Goal: Task Accomplishment & Management: Use online tool/utility

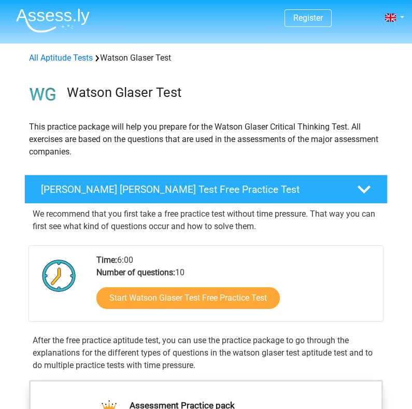
click at [136, 298] on link "Start Watson Glaser Test Free Practice Test" at bounding box center [188, 298] width 184 height 22
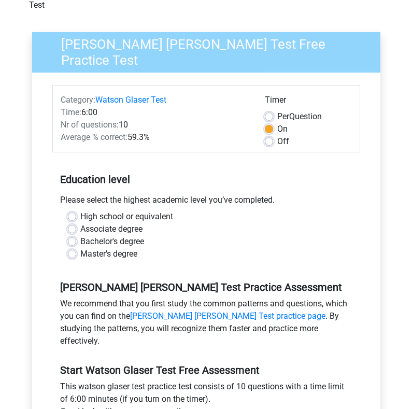
scroll to position [76, 0]
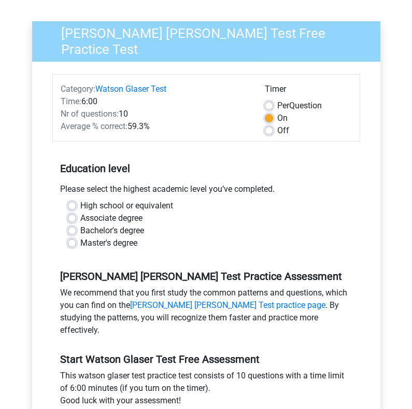
click at [80, 224] on label "Bachelor's degree" at bounding box center [112, 230] width 64 height 12
click at [69, 224] on input "Bachelor's degree" at bounding box center [72, 229] width 8 height 10
radio input "true"
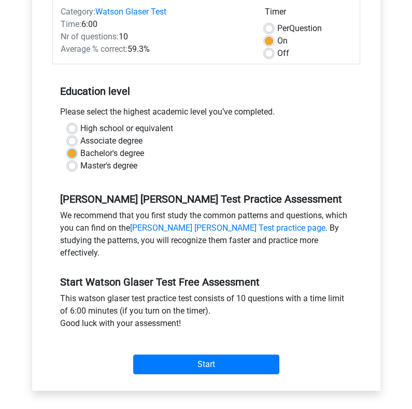
scroll to position [155, 0]
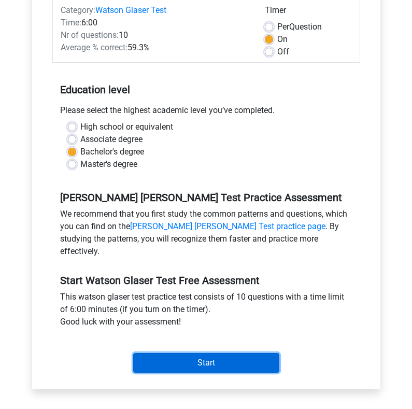
click at [205, 353] on input "Start" at bounding box center [206, 363] width 146 height 20
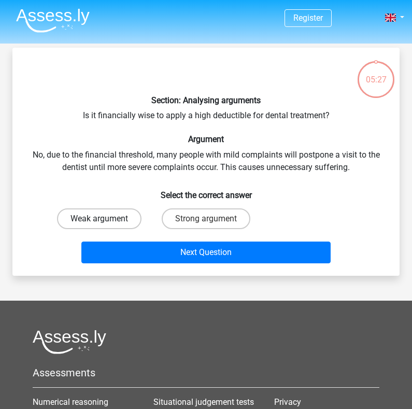
click at [108, 220] on label "Weak argument" at bounding box center [99, 218] width 84 height 21
click at [106, 220] on input "Weak argument" at bounding box center [103, 222] width 7 height 7
radio input "true"
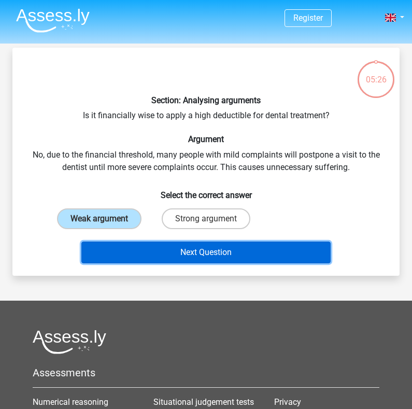
click at [171, 248] on button "Next Question" at bounding box center [205, 253] width 249 height 22
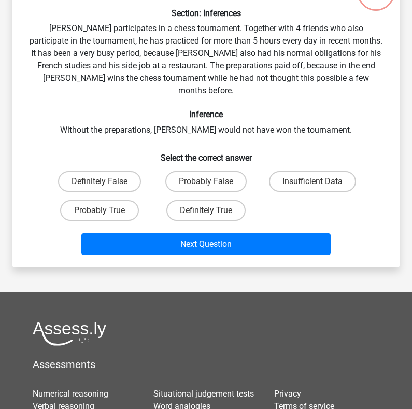
scroll to position [98, 0]
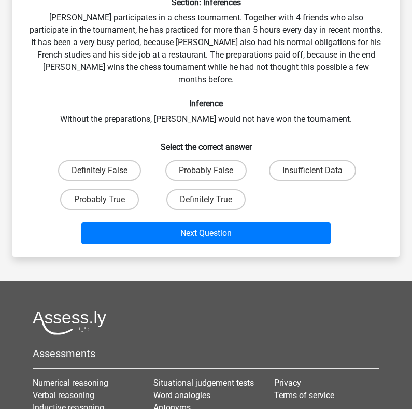
click at [204, 156] on div "Probably False" at bounding box center [206, 170] width 107 height 29
click at [206, 160] on label "Probably False" at bounding box center [205, 170] width 81 height 21
click at [206, 171] on input "Probably False" at bounding box center [209, 174] width 7 height 7
radio input "true"
click at [92, 189] on label "Probably True" at bounding box center [99, 199] width 79 height 21
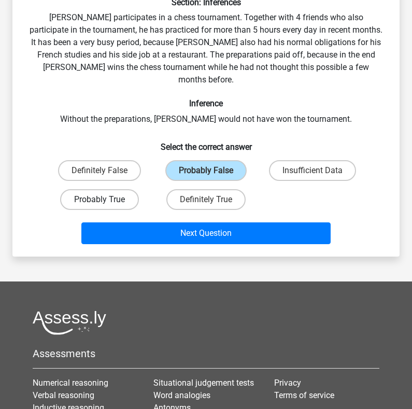
click at [100, 200] on input "Probably True" at bounding box center [103, 203] width 7 height 7
radio input "true"
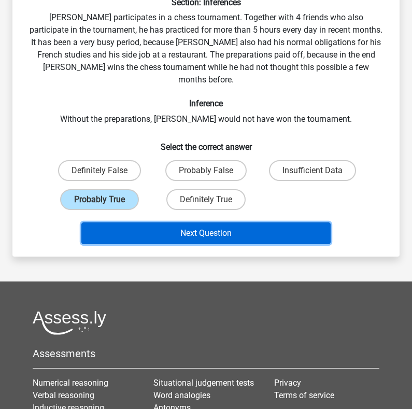
click at [192, 222] on button "Next Question" at bounding box center [205, 233] width 249 height 22
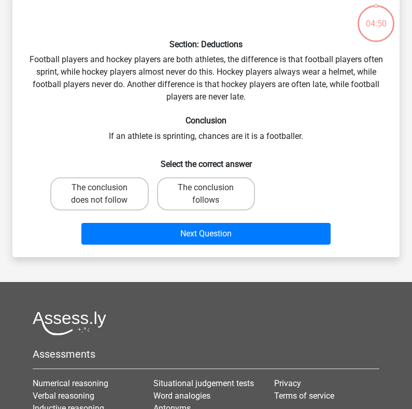
scroll to position [48, 0]
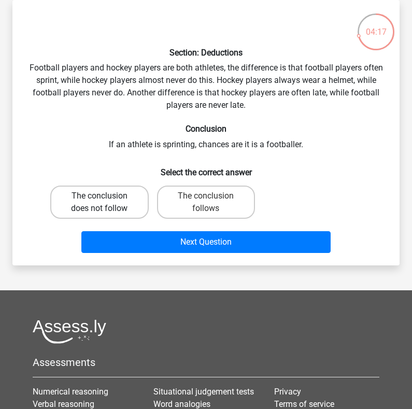
click at [97, 205] on label "The conclusion does not follow" at bounding box center [99, 202] width 98 height 33
click at [100, 203] on input "The conclusion does not follow" at bounding box center [103, 199] width 7 height 7
radio input "true"
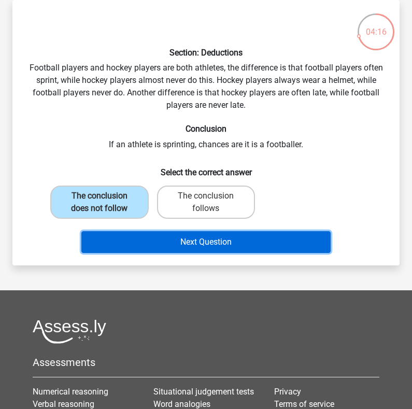
click at [178, 246] on button "Next Question" at bounding box center [205, 242] width 249 height 22
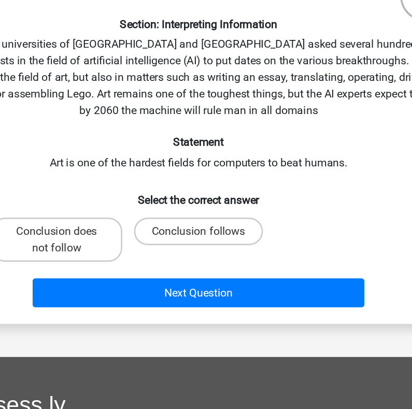
click at [184, 133] on div "Section: Interpreting Information The universities of [GEOGRAPHIC_DATA] and [GE…" at bounding box center [206, 138] width 379 height 261
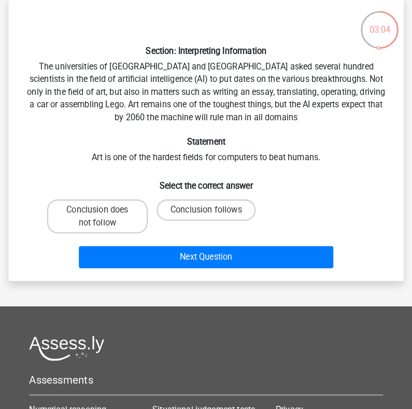
scroll to position [47, 0]
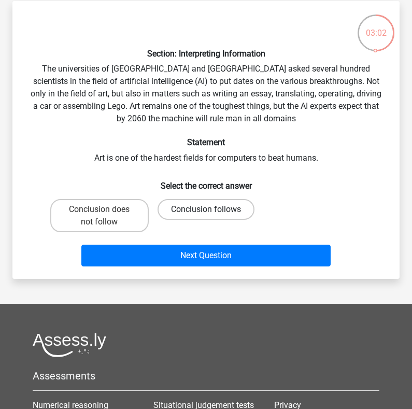
click at [177, 212] on label "Conclusion follows" at bounding box center [206, 209] width 97 height 21
click at [206, 212] on input "Conclusion follows" at bounding box center [209, 212] width 7 height 7
radio input "true"
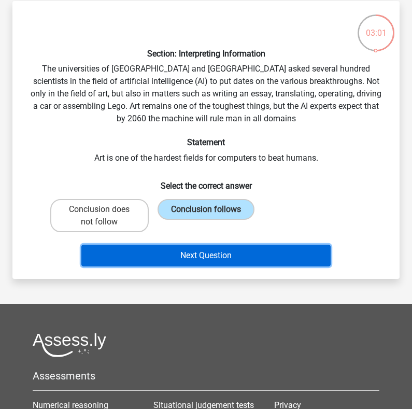
click at [206, 255] on button "Next Question" at bounding box center [205, 256] width 249 height 22
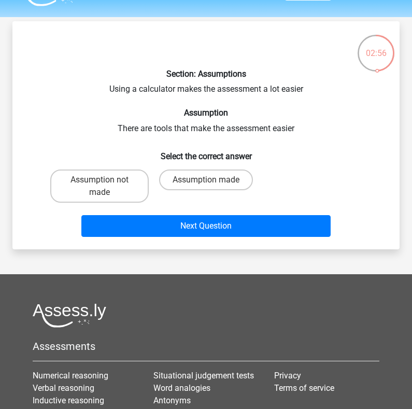
scroll to position [25, 0]
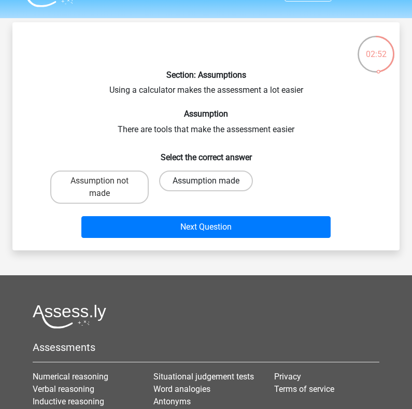
click at [214, 179] on label "Assumption made" at bounding box center [206, 181] width 94 height 21
click at [213, 181] on input "Assumption made" at bounding box center [209, 184] width 7 height 7
radio input "true"
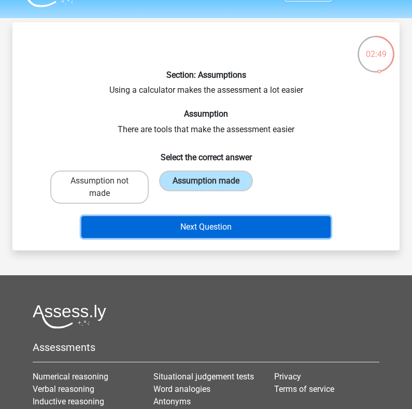
click at [240, 229] on button "Next Question" at bounding box center [205, 227] width 249 height 22
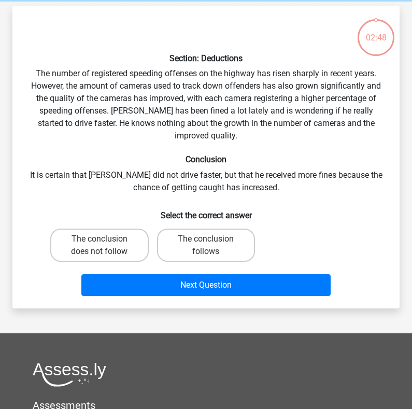
scroll to position [48, 0]
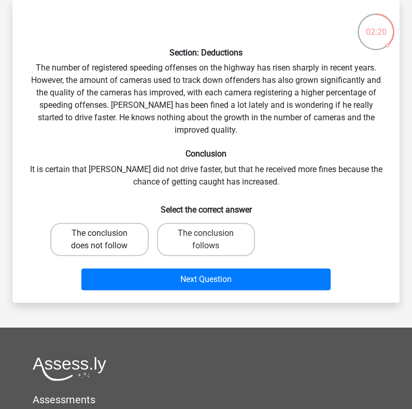
click at [92, 233] on label "The conclusion does not follow" at bounding box center [99, 239] width 98 height 33
click at [100, 233] on input "The conclusion does not follow" at bounding box center [103, 236] width 7 height 7
radio input "true"
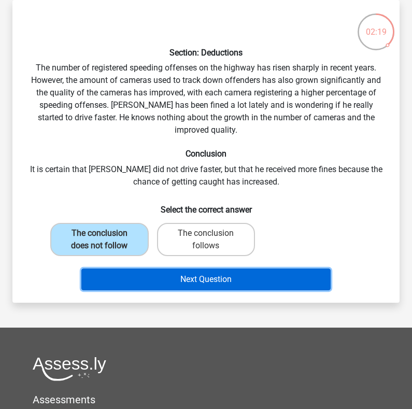
click at [163, 270] on button "Next Question" at bounding box center [205, 280] width 249 height 22
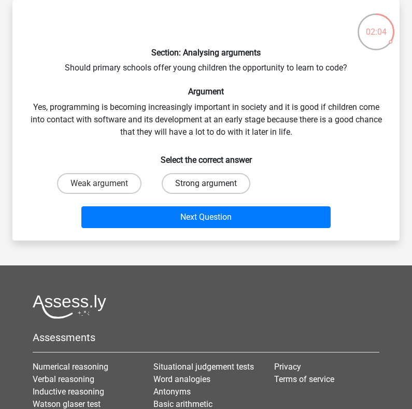
click at [218, 176] on label "Strong argument" at bounding box center [206, 183] width 89 height 21
click at [213, 184] on input "Strong argument" at bounding box center [209, 187] width 7 height 7
radio input "true"
click at [209, 230] on div "Next Question" at bounding box center [206, 219] width 320 height 26
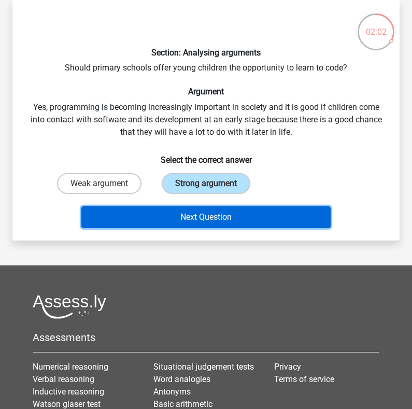
click at [202, 213] on button "Next Question" at bounding box center [205, 217] width 249 height 22
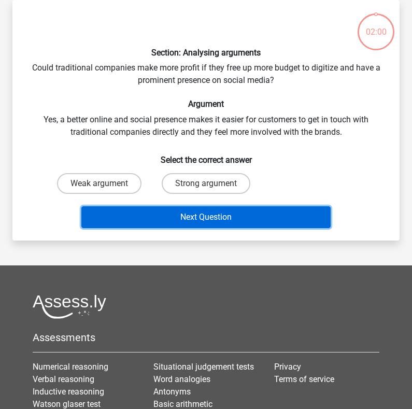
click at [210, 221] on button "Next Question" at bounding box center [205, 217] width 249 height 22
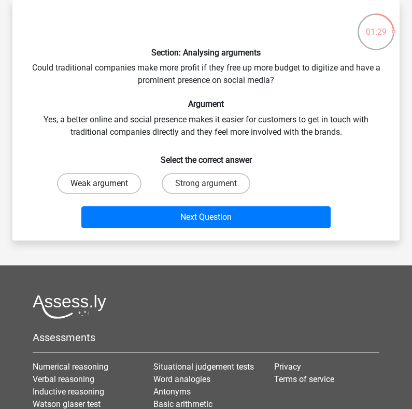
click at [112, 187] on label "Weak argument" at bounding box center [99, 183] width 84 height 21
click at [106, 187] on input "Weak argument" at bounding box center [103, 187] width 7 height 7
radio input "true"
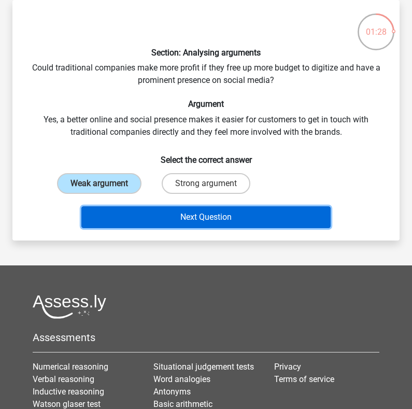
click at [192, 220] on button "Next Question" at bounding box center [205, 217] width 249 height 22
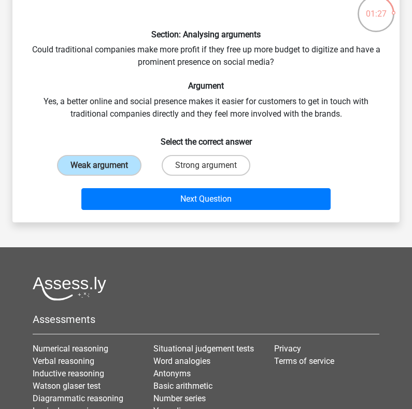
scroll to position [53, 0]
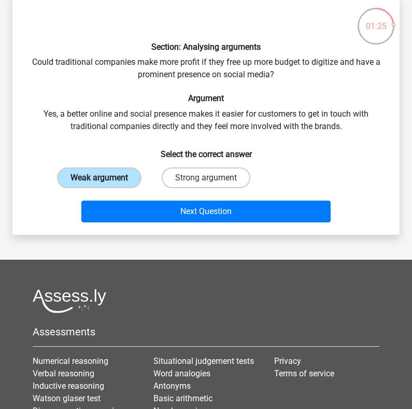
click at [107, 179] on label "Weak argument" at bounding box center [99, 177] width 84 height 21
click at [106, 179] on input "Weak argument" at bounding box center [103, 181] width 7 height 7
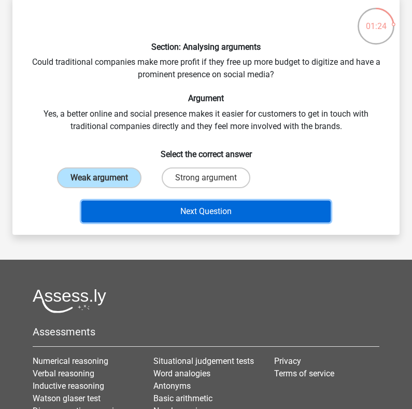
click at [170, 206] on button "Next Question" at bounding box center [205, 212] width 249 height 22
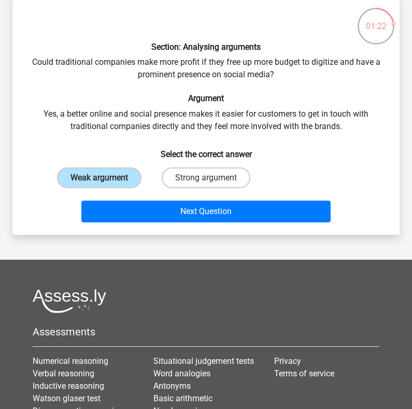
click at [178, 223] on div "Next Question" at bounding box center [206, 214] width 320 height 26
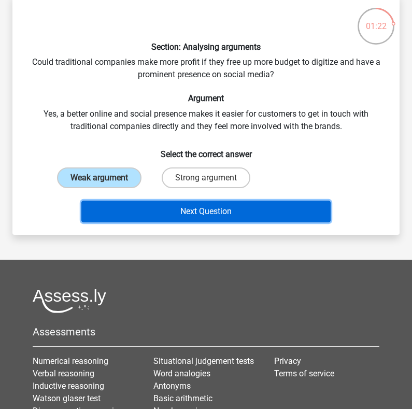
click at [176, 215] on button "Next Question" at bounding box center [205, 212] width 249 height 22
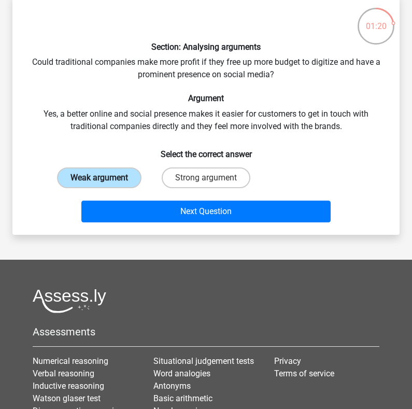
click at [95, 176] on label "Weak argument" at bounding box center [99, 177] width 84 height 21
click at [100, 178] on input "Weak argument" at bounding box center [103, 181] width 7 height 7
click at [95, 176] on label "Weak argument" at bounding box center [99, 177] width 84 height 21
click at [100, 178] on input "Weak argument" at bounding box center [103, 181] width 7 height 7
click at [95, 176] on label "Weak argument" at bounding box center [99, 177] width 84 height 21
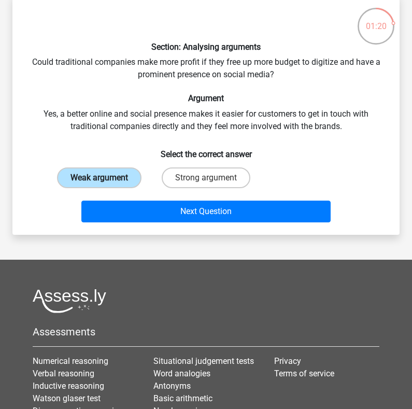
click at [100, 178] on input "Weak argument" at bounding box center [103, 181] width 7 height 7
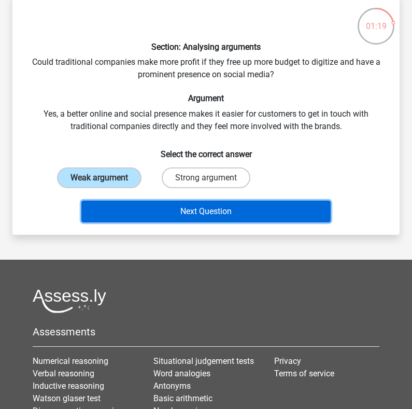
click at [142, 215] on button "Next Question" at bounding box center [205, 212] width 249 height 22
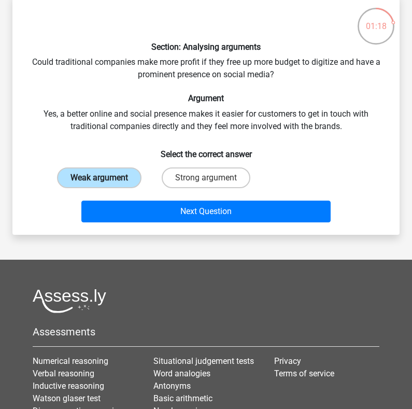
click at [108, 174] on label "Weak argument" at bounding box center [99, 177] width 84 height 21
click at [106, 178] on input "Weak argument" at bounding box center [103, 181] width 7 height 7
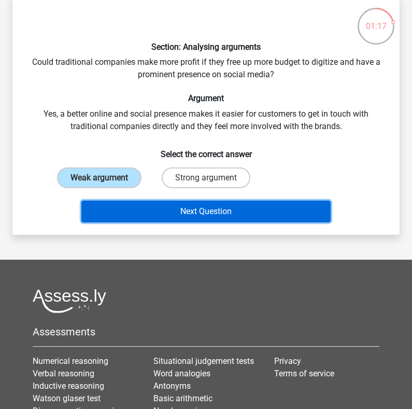
click at [155, 209] on button "Next Question" at bounding box center [205, 212] width 249 height 22
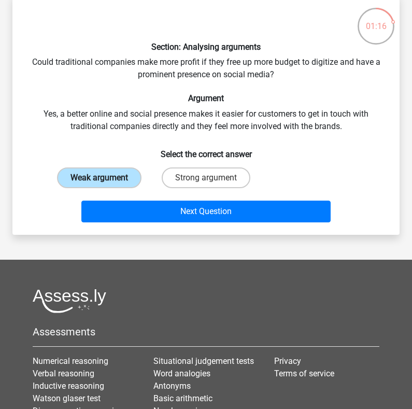
click at [108, 176] on label "Weak argument" at bounding box center [99, 177] width 84 height 21
click at [106, 178] on input "Weak argument" at bounding box center [103, 181] width 7 height 7
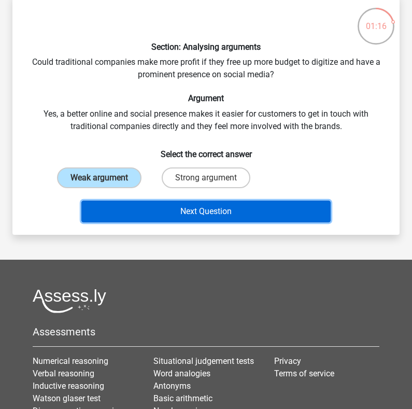
click at [199, 217] on button "Next Question" at bounding box center [205, 212] width 249 height 22
click at [251, 216] on button "Next Question" at bounding box center [205, 212] width 249 height 22
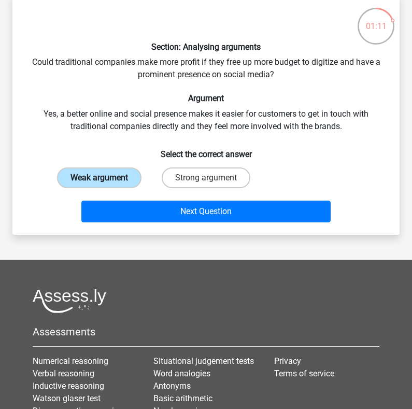
click at [125, 175] on label "Weak argument" at bounding box center [99, 177] width 84 height 21
click at [106, 178] on input "Weak argument" at bounding box center [103, 181] width 7 height 7
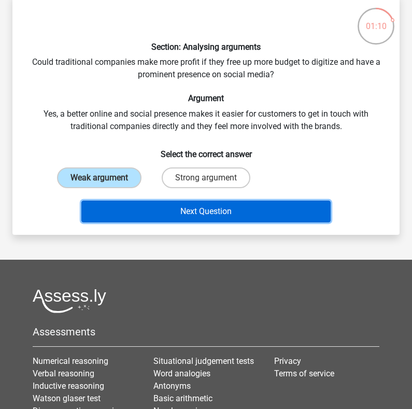
click at [232, 218] on button "Next Question" at bounding box center [205, 212] width 249 height 22
click at [244, 211] on button "Next Question" at bounding box center [205, 212] width 249 height 22
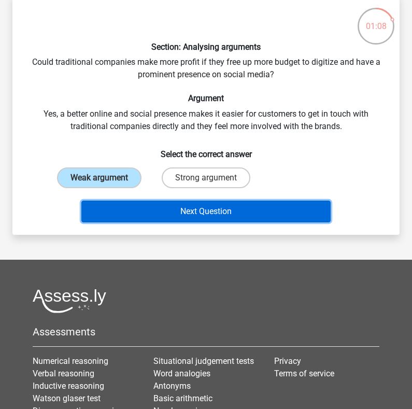
click at [244, 211] on button "Next Question" at bounding box center [205, 212] width 249 height 22
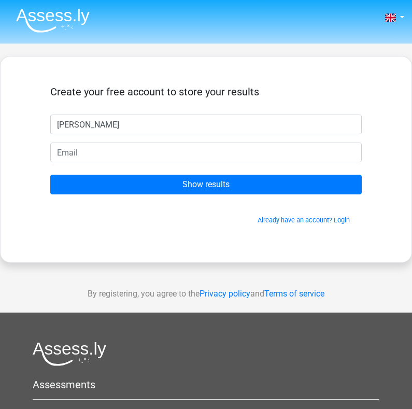
type input "Thomas"
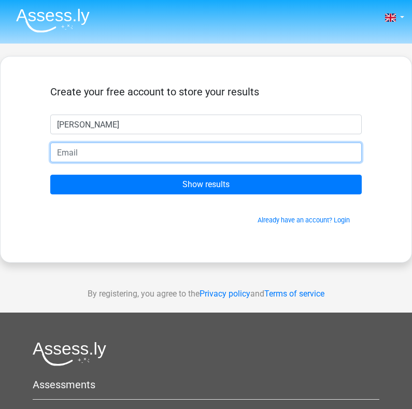
click at [135, 154] on input "email" at bounding box center [206, 153] width 312 height 20
type input "timmywent33@outlook.com"
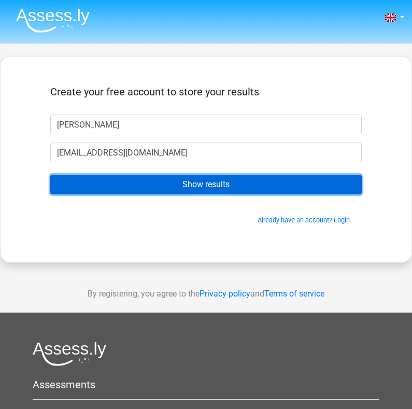
click at [163, 184] on input "Show results" at bounding box center [206, 185] width 312 height 20
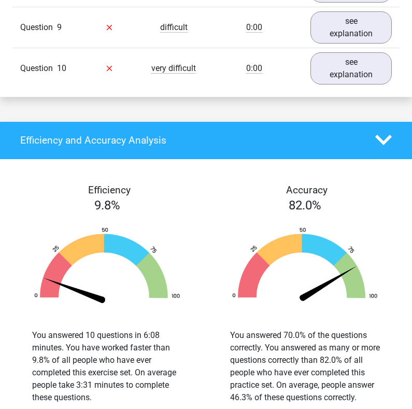
scroll to position [1229, 0]
